Goal: Information Seeking & Learning: Check status

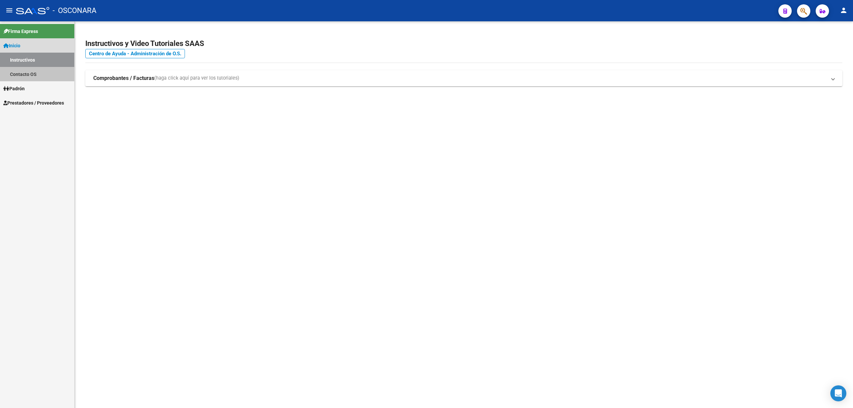
click at [31, 68] on link "Contacto OS" at bounding box center [37, 74] width 74 height 14
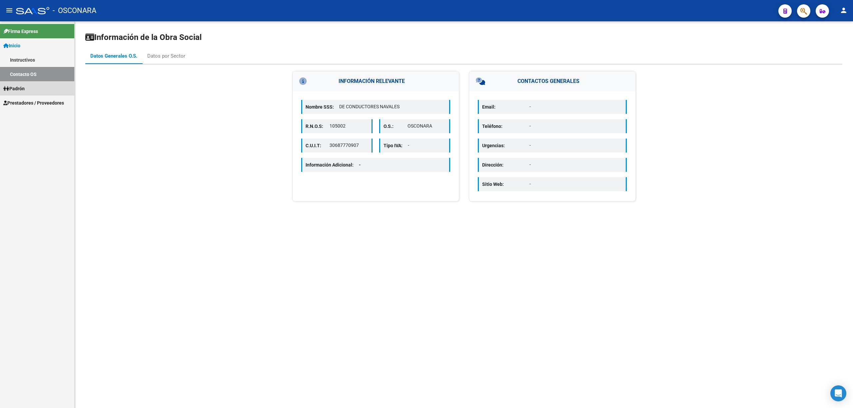
click at [23, 93] on link "Padrón" at bounding box center [37, 88] width 74 height 14
click at [20, 71] on link "Análisis Afiliado" at bounding box center [37, 74] width 74 height 14
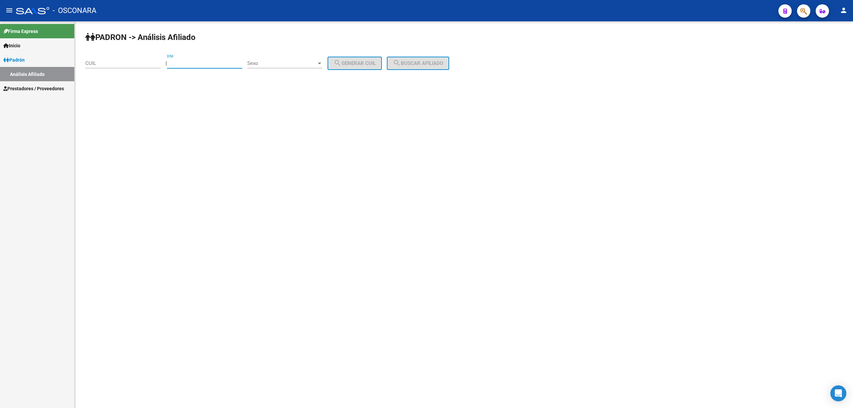
click at [184, 63] on input "DNI" at bounding box center [204, 63] width 75 height 6
click at [131, 57] on div "CUIL" at bounding box center [122, 61] width 75 height 14
type input "20-22698701-1"
click at [268, 59] on div "Sexo Sexo" at bounding box center [284, 61] width 75 height 14
click at [263, 63] on span "Masculino" at bounding box center [292, 63] width 75 height 15
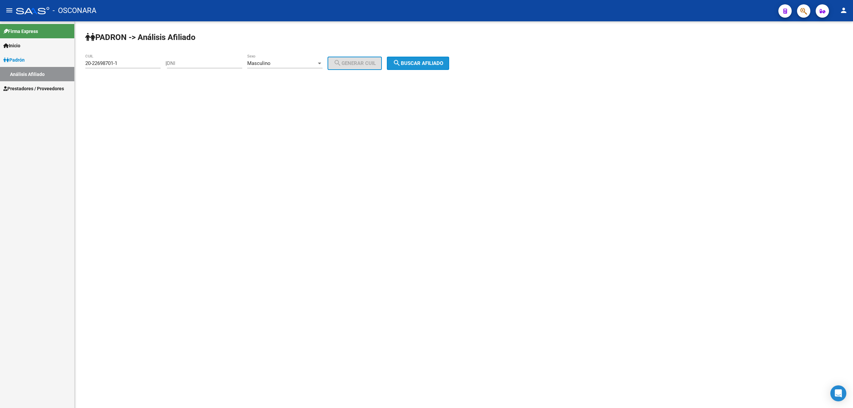
click at [411, 63] on span "search Buscar afiliado" at bounding box center [418, 63] width 50 height 6
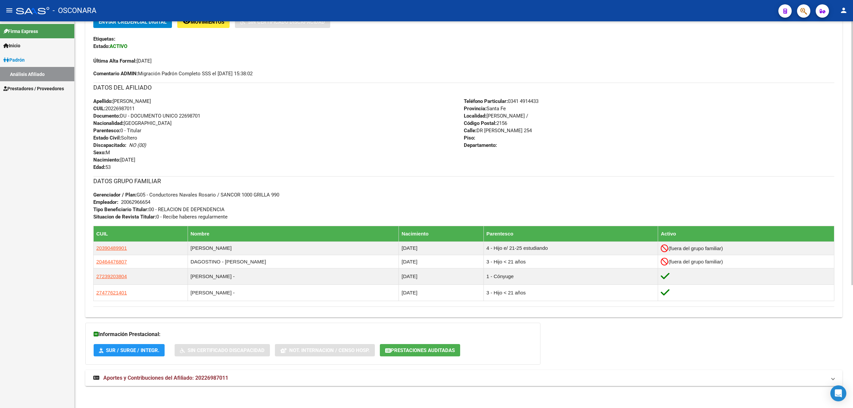
scroll to position [179, 0]
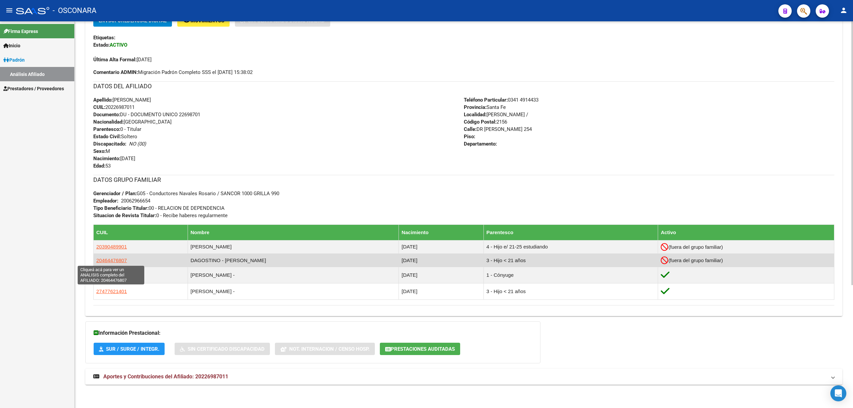
click at [105, 260] on span "20464476807" at bounding box center [111, 261] width 31 height 6
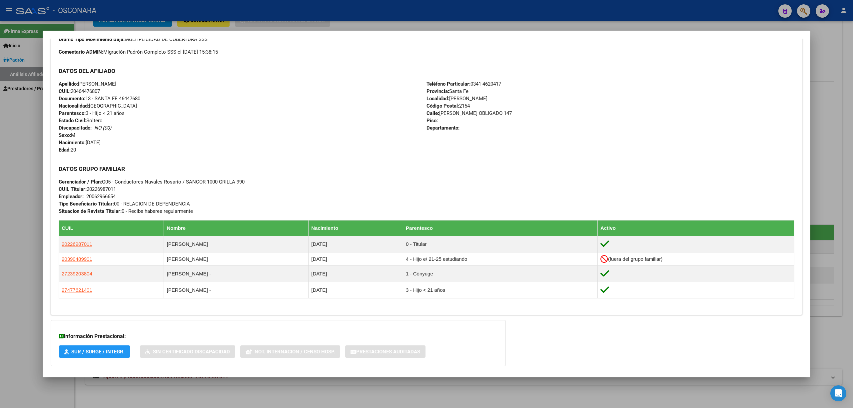
scroll to position [222, 0]
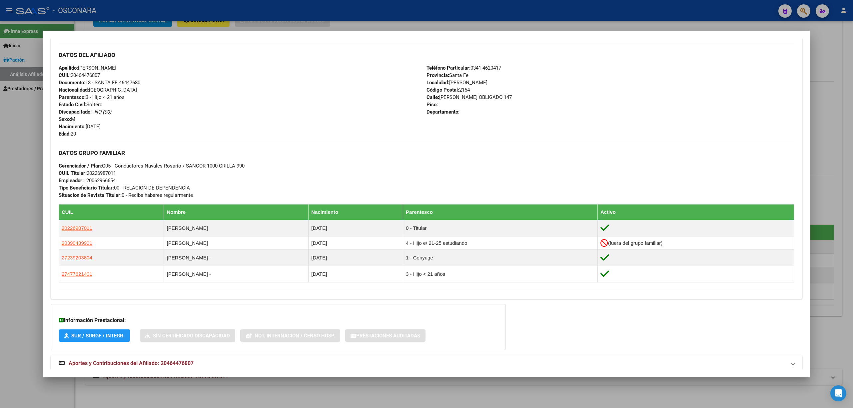
click at [834, 62] on div at bounding box center [426, 204] width 853 height 408
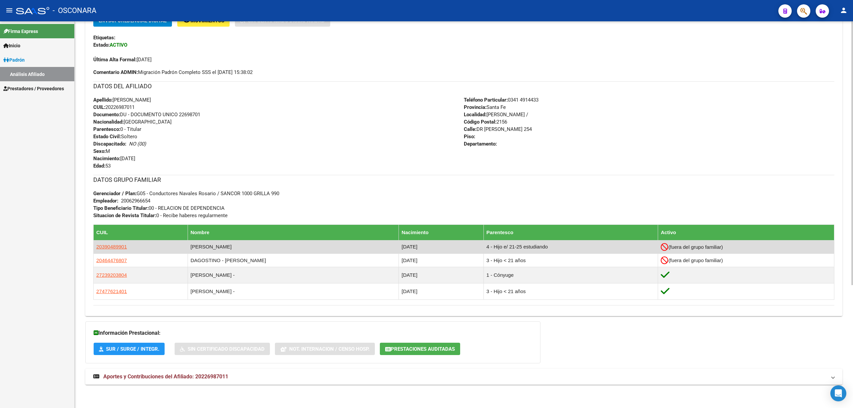
click at [676, 248] on span "(fuera del grupo familiar)" at bounding box center [696, 247] width 54 height 6
click at [118, 247] on span "20390489901" at bounding box center [111, 247] width 31 height 6
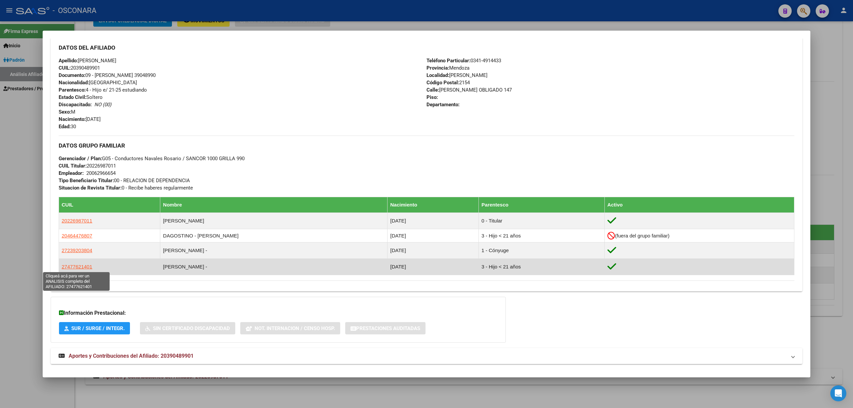
click at [77, 264] on span "27477621401" at bounding box center [77, 267] width 31 height 6
type textarea "27477621401"
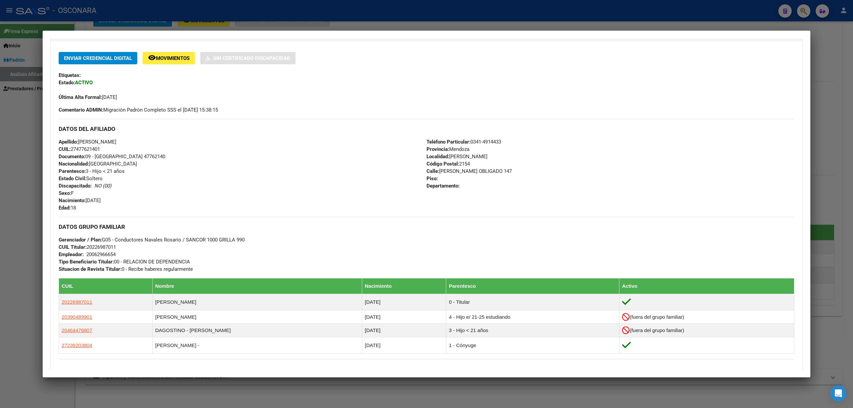
scroll to position [178, 0]
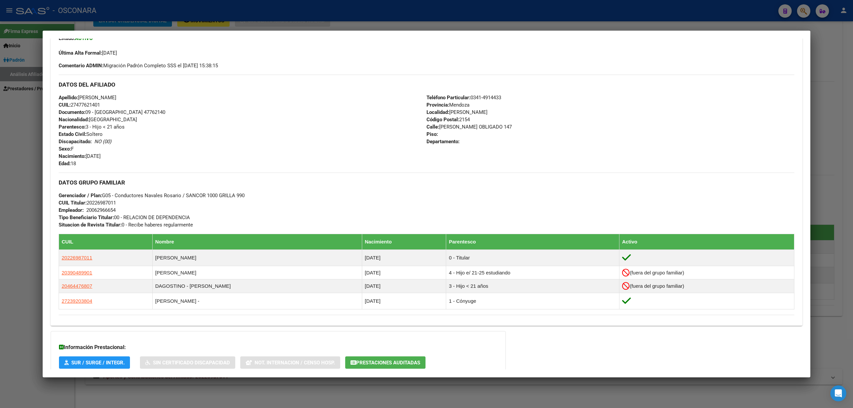
drag, startPoint x: 850, startPoint y: 108, endPoint x: 845, endPoint y: 107, distance: 4.4
click at [848, 108] on div at bounding box center [426, 204] width 853 height 408
